Goal: Transaction & Acquisition: Purchase product/service

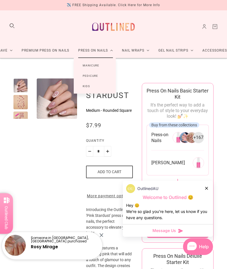
click at [86, 68] on link "Manicure" at bounding box center [91, 65] width 35 height 10
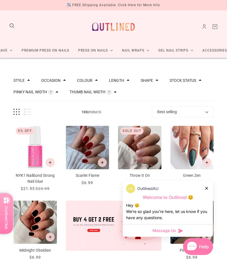
click at [207, 189] on icon at bounding box center [206, 188] width 3 height 3
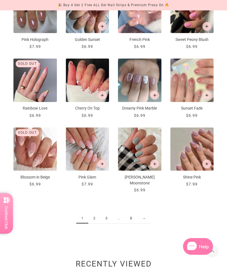
scroll to position [349, 0]
click at [206, 166] on button "Add to cart" at bounding box center [207, 164] width 9 height 9
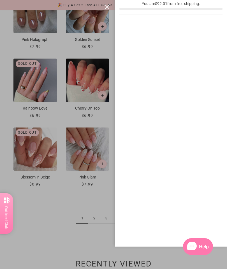
scroll to position [0, 0]
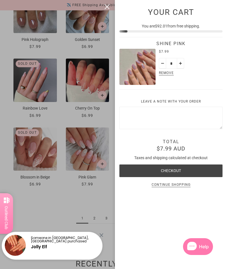
click at [100, 188] on div at bounding box center [113, 134] width 227 height 269
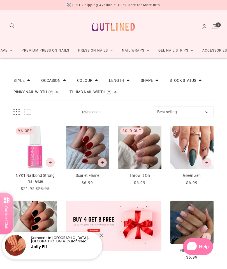
scroll to position [349, 0]
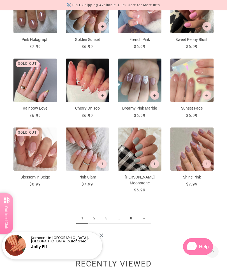
click at [103, 165] on icon "Add to cart" at bounding box center [102, 164] width 3 height 3
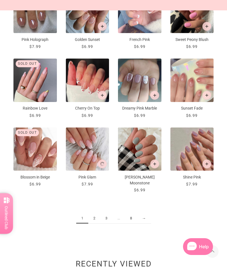
scroll to position [0, 0]
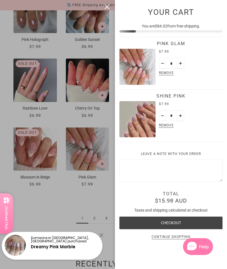
click at [105, 96] on div at bounding box center [113, 134] width 227 height 269
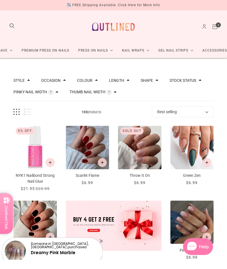
scroll to position [349, 0]
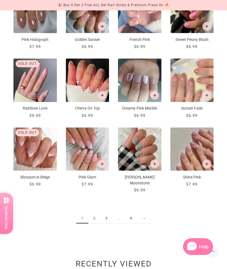
click at [103, 95] on icon "Add to cart" at bounding box center [102, 95] width 3 height 3
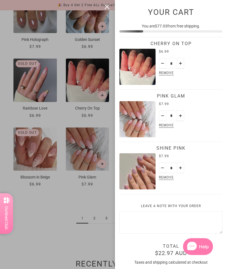
click at [97, 213] on div at bounding box center [113, 134] width 227 height 269
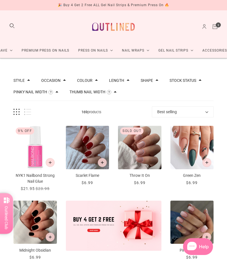
scroll to position [349, 0]
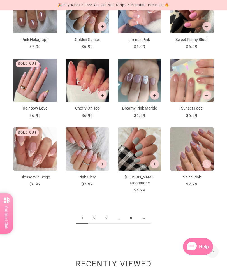
click at [96, 214] on link "2" at bounding box center [94, 219] width 12 height 10
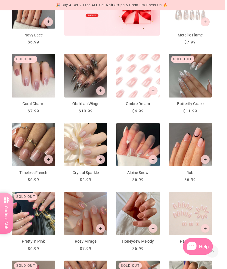
scroll to position [211, 1]
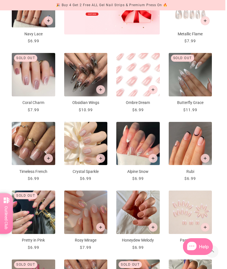
click at [1, 171] on div "Style Cat Eye 10 Chrome 1 French 46 Glitter 10 Glitter Design 6 Nail Art 108 Om…" at bounding box center [112, 118] width 227 height 540
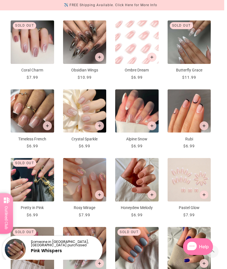
scroll to position [247, 3]
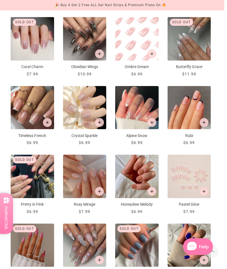
click at [95, 194] on product-quick-add "Rosy Mirage" at bounding box center [99, 191] width 13 height 13
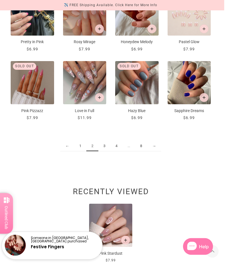
scroll to position [415, 3]
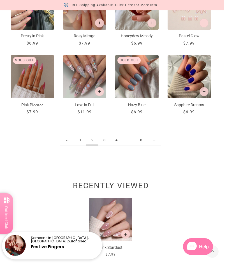
click at [108, 142] on link "3" at bounding box center [105, 140] width 12 height 10
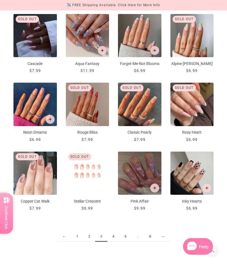
scroll to position [319, 0]
click at [114, 242] on link "4" at bounding box center [114, 237] width 12 height 10
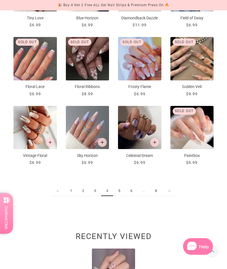
scroll to position [365, 0]
click at [122, 191] on link "5" at bounding box center [119, 191] width 12 height 10
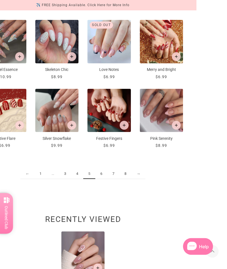
scroll to position [382, 39]
click at [85, 175] on span "5" at bounding box center [89, 174] width 12 height 10
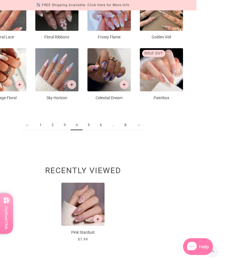
scroll to position [387, 0]
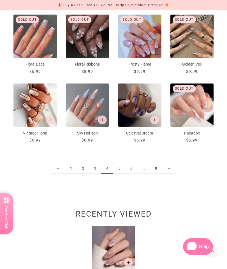
click at [119, 170] on link "5" at bounding box center [119, 169] width 12 height 10
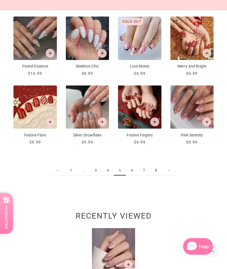
scroll to position [385, 0]
click at [136, 172] on link "6" at bounding box center [132, 171] width 12 height 10
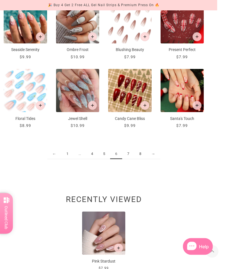
scroll to position [388, 10]
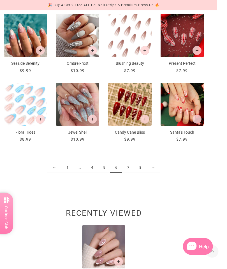
click at [131, 168] on link "7" at bounding box center [129, 168] width 12 height 10
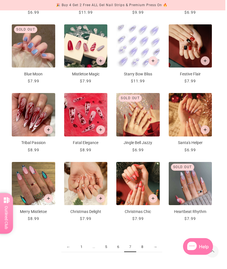
scroll to position [309, 2]
click at [147, 246] on link "8" at bounding box center [142, 247] width 12 height 10
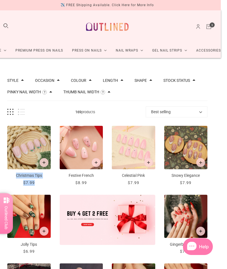
scroll to position [0, 6]
click at [75, 147] on img "Festive French" at bounding box center [82, 148] width 44 height 44
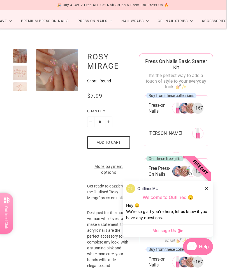
scroll to position [29, 1]
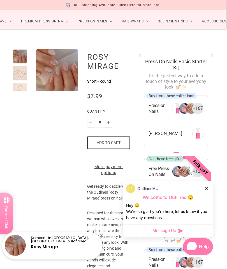
click at [93, 147] on button "Add to cart" at bounding box center [108, 143] width 43 height 13
